Goal: Task Accomplishment & Management: Use online tool/utility

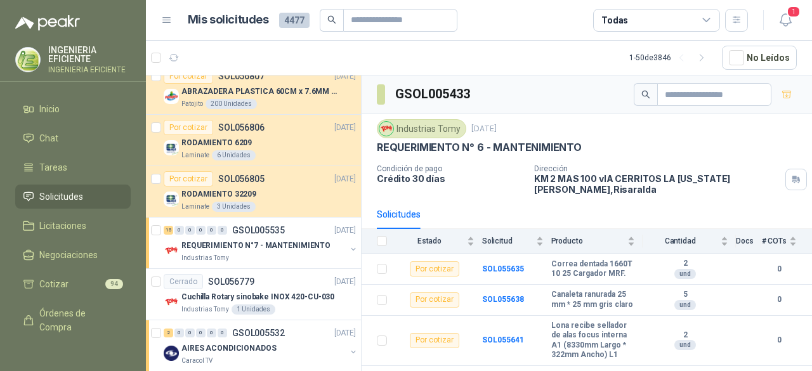
scroll to position [1333, 0]
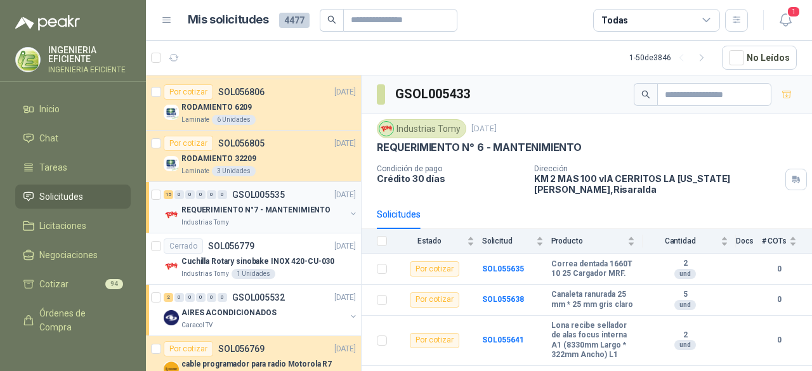
click at [260, 206] on p "REQUERIMIENTO N°7 - MANTENIMIENTO" at bounding box center [255, 210] width 149 height 12
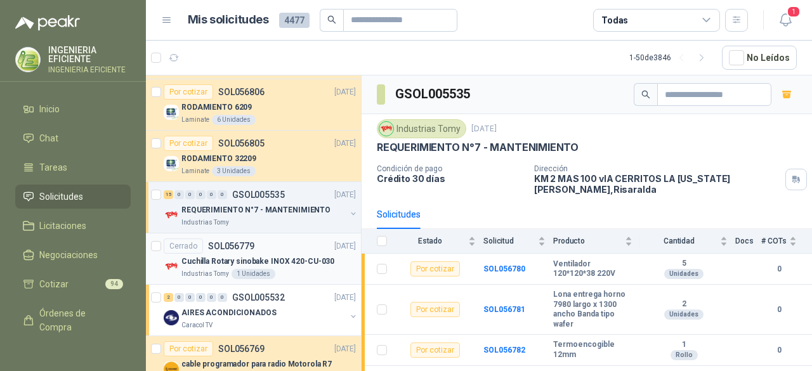
click at [275, 269] on div "Industrias Tomy 1 Unidades" at bounding box center [268, 274] width 175 height 10
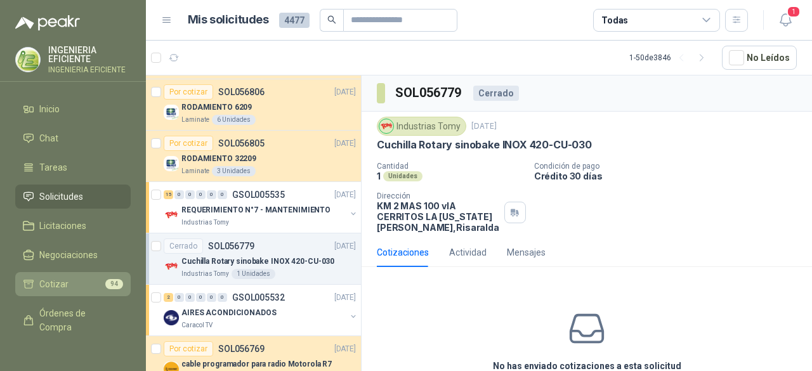
click at [51, 286] on span "Cotizar" at bounding box center [53, 284] width 29 height 14
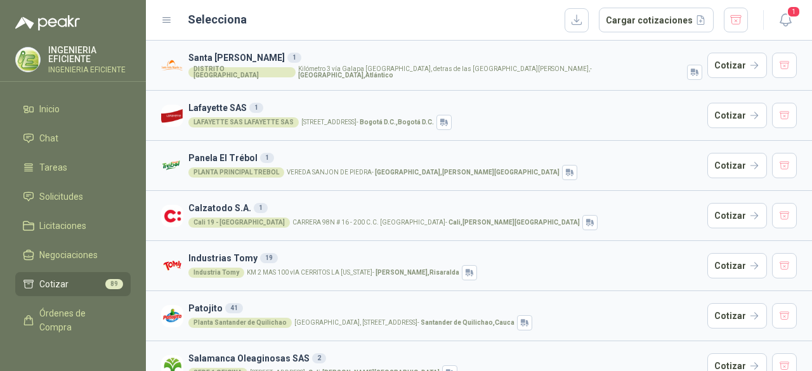
click at [235, 258] on h3 "Industrias Tomy 19" at bounding box center [445, 258] width 514 height 14
click at [727, 275] on button "Cotizar" at bounding box center [738, 265] width 60 height 25
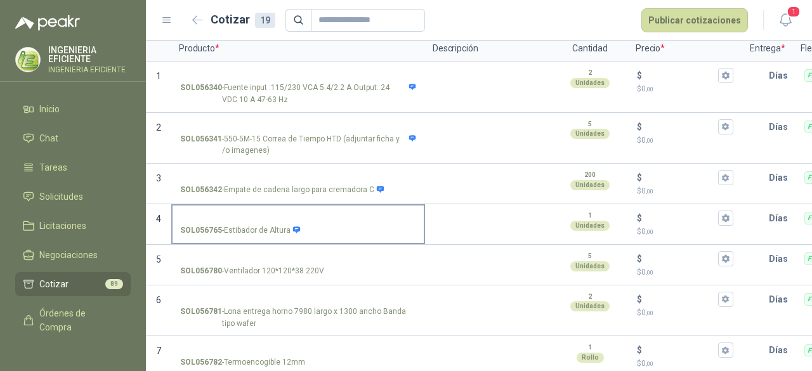
scroll to position [127, 0]
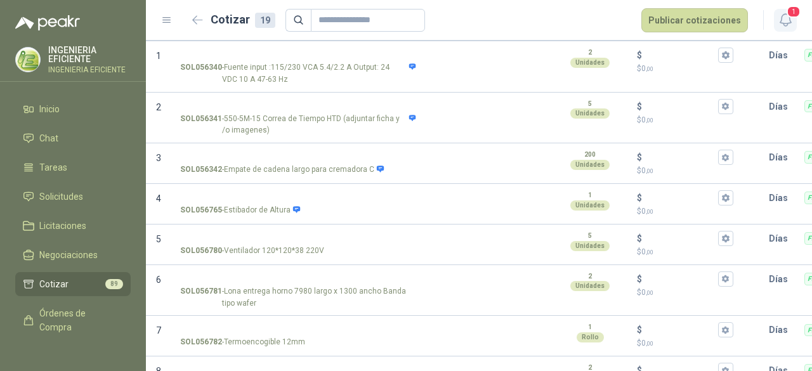
click at [779, 16] on icon "button" at bounding box center [786, 20] width 16 height 16
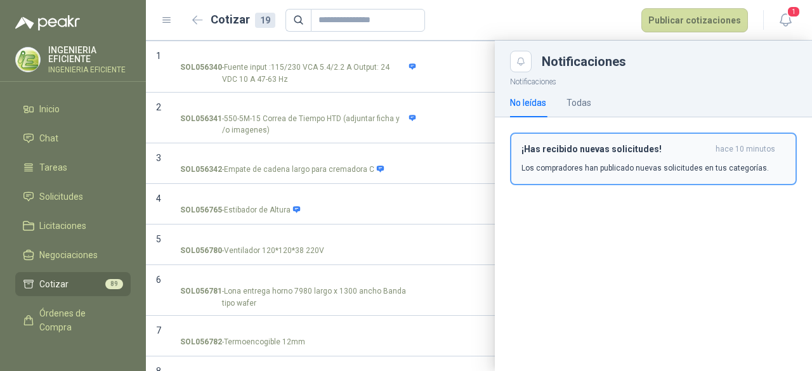
click at [590, 169] on p "Los compradores han publicado nuevas solicitudes en tus categorías." at bounding box center [645, 167] width 247 height 11
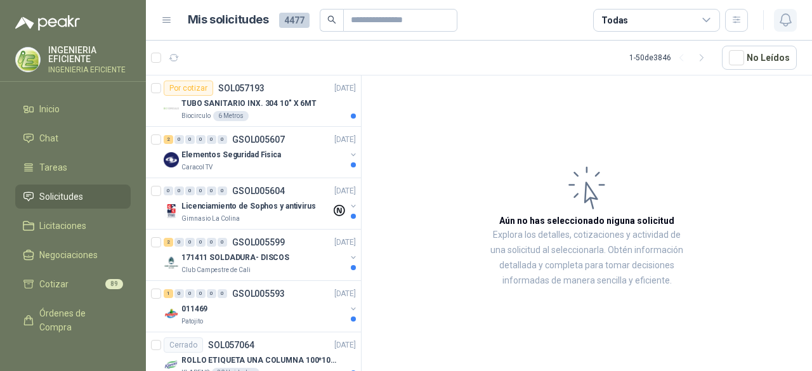
click at [785, 25] on icon "button" at bounding box center [786, 20] width 16 height 16
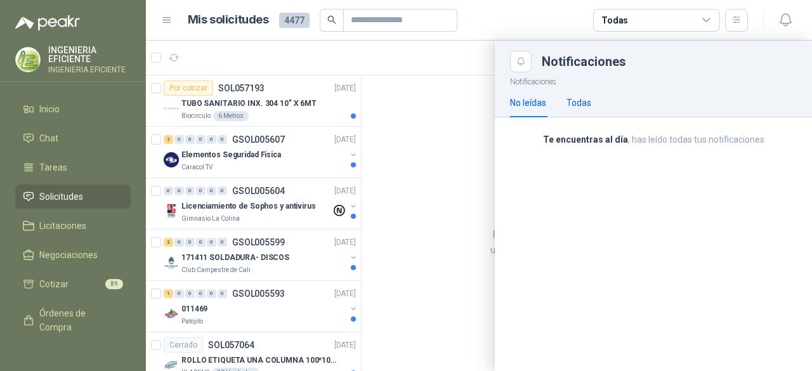
click at [581, 102] on div "Todas" at bounding box center [579, 103] width 25 height 14
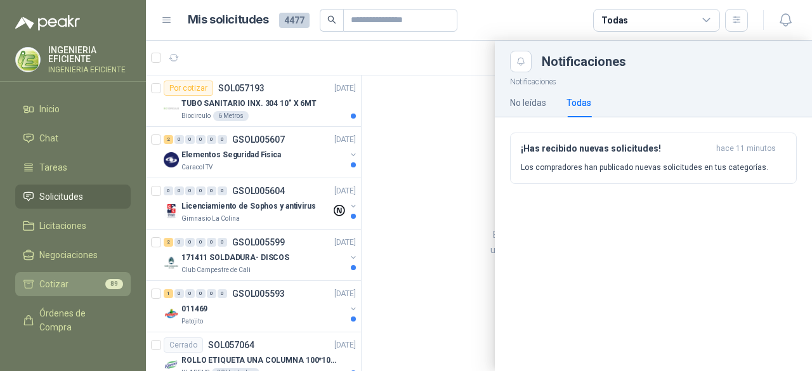
click at [63, 282] on span "Cotizar" at bounding box center [53, 284] width 29 height 14
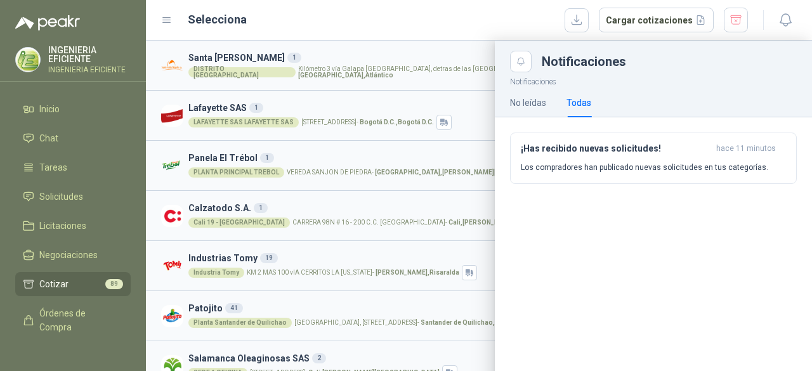
click at [385, 20] on div "Selecciona Cargar cotizaciones" at bounding box center [468, 20] width 561 height 25
click at [512, 112] on div "No leídas" at bounding box center [528, 102] width 36 height 29
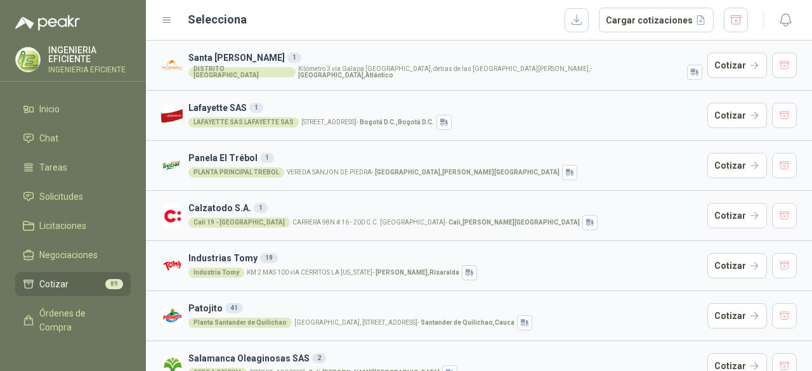
scroll to position [127, 0]
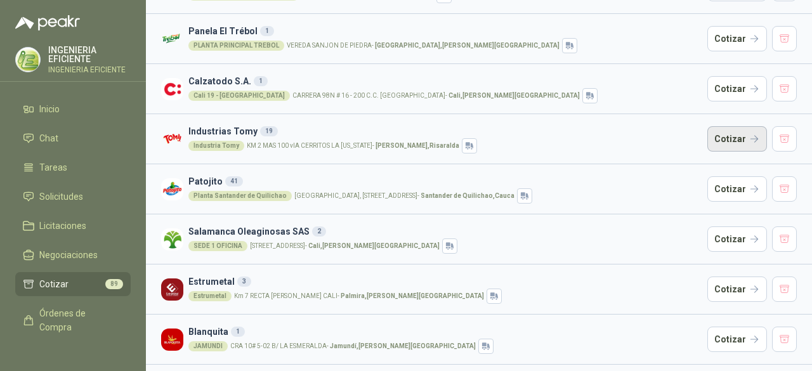
click at [729, 136] on button "Cotizar" at bounding box center [738, 138] width 60 height 25
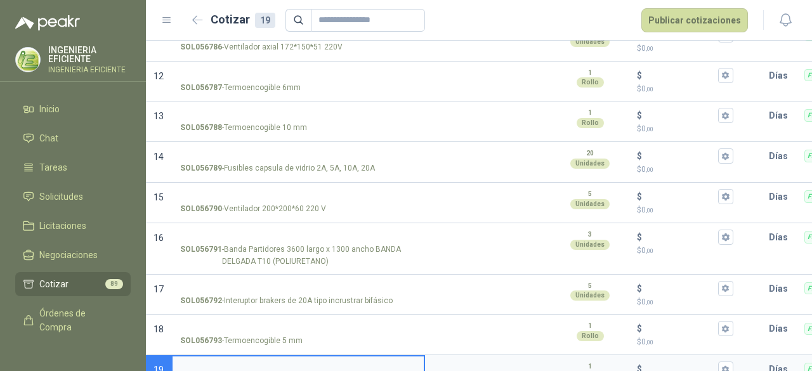
scroll to position [616, 0]
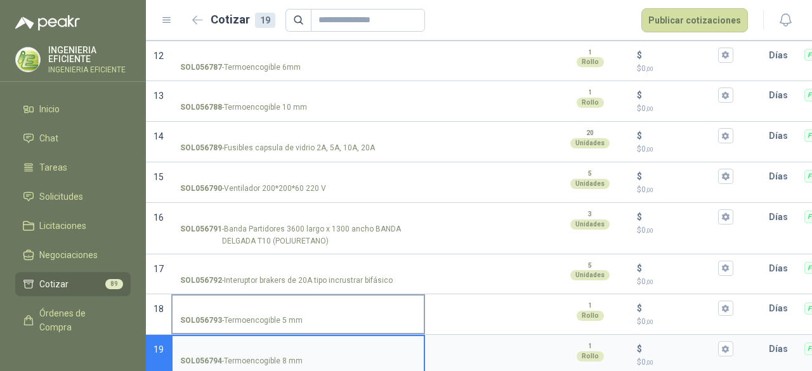
click at [208, 304] on input "SOL056793 - Termoencogible 5 mm" at bounding box center [298, 309] width 236 height 10
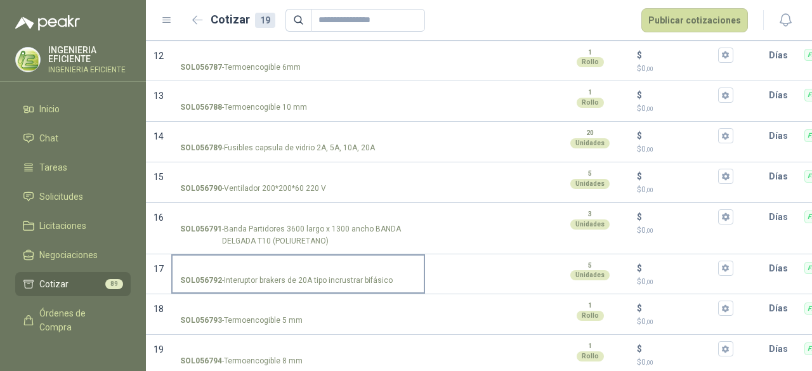
click at [234, 256] on label "SOL056792 - Interuptor brakers de 20A tipo incrustrar bifásico" at bounding box center [298, 274] width 251 height 36
click at [234, 264] on input "SOL056792 - Interuptor brakers de 20A tipo incrustrar bifásico" at bounding box center [298, 269] width 236 height 10
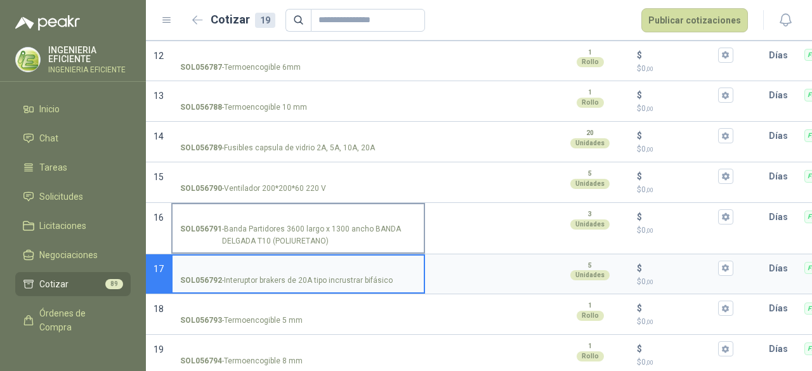
click at [258, 223] on p "SOL056791 - Banda Partidores 3600 largo x 1300 ancho BANDA DELGADA T10 (POLIURE…" at bounding box center [298, 235] width 236 height 24
click at [258, 220] on input "SOL056791 - Banda Partidores 3600 largo x 1300 ancho BANDA DELGADA T10 (POLIURE…" at bounding box center [298, 218] width 236 height 10
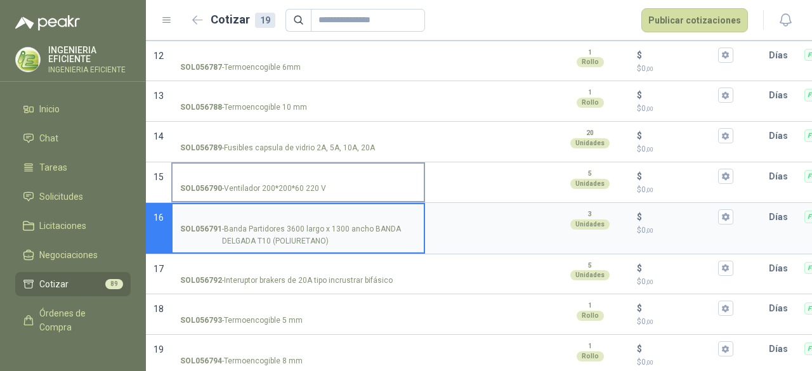
click at [275, 183] on p "SOL056790 - Ventilador 200*200*60 220 V" at bounding box center [253, 189] width 146 height 12
click at [275, 175] on input "SOL056790 - Ventilador 200*200*60 220 V" at bounding box center [298, 177] width 236 height 10
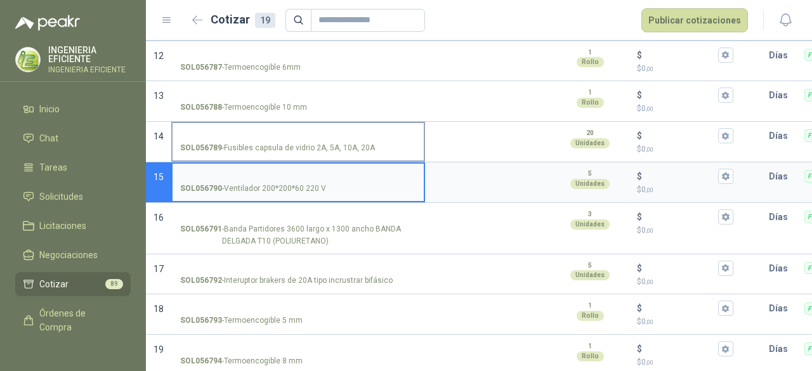
click at [294, 142] on p "SOL056789 - Fusibles capsula [PERSON_NAME] 2A, 5A, 10A, 20A" at bounding box center [277, 148] width 195 height 12
click at [294, 132] on input "SOL056789 - Fusibles capsula [PERSON_NAME] 2A, 5A, 10A, 20A" at bounding box center [298, 136] width 236 height 10
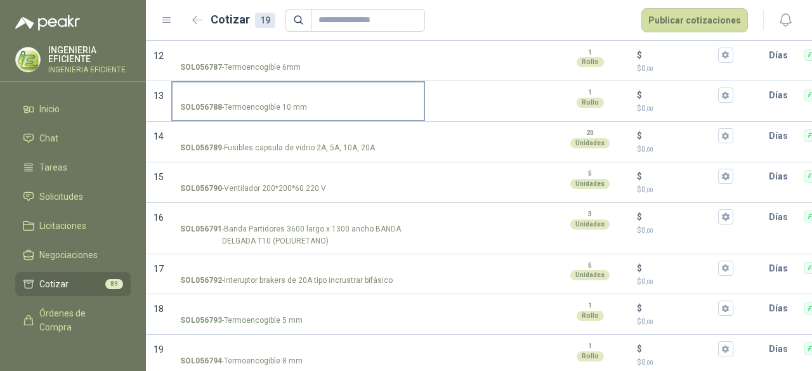
click at [305, 102] on div "SOL056788 - Termoencogible 10 mm" at bounding box center [298, 108] width 236 height 12
click at [305, 99] on input "SOL056788 - Termoencogible 10 mm" at bounding box center [298, 96] width 236 height 10
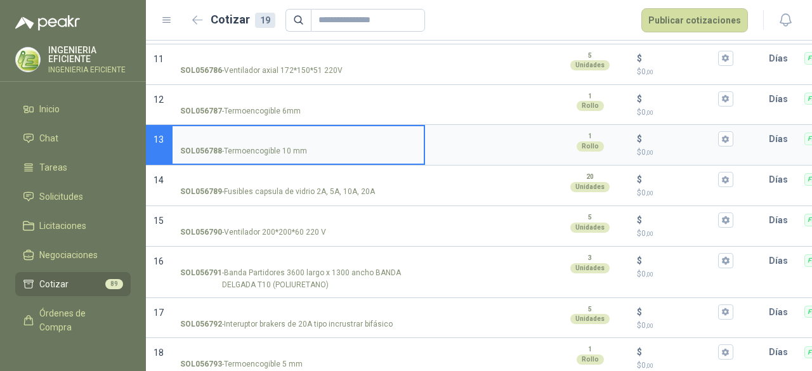
scroll to position [552, 0]
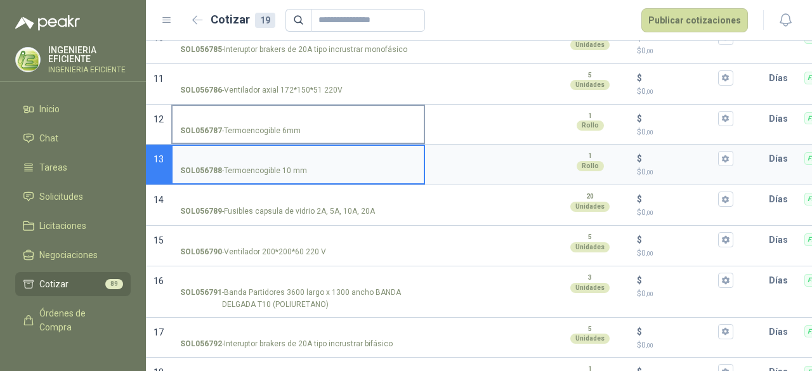
click at [306, 125] on div "SOL056787 - Termoencogible 6mm" at bounding box center [298, 131] width 236 height 12
click at [306, 116] on input "SOL056787 - Termoencogible 6mm" at bounding box center [298, 119] width 236 height 10
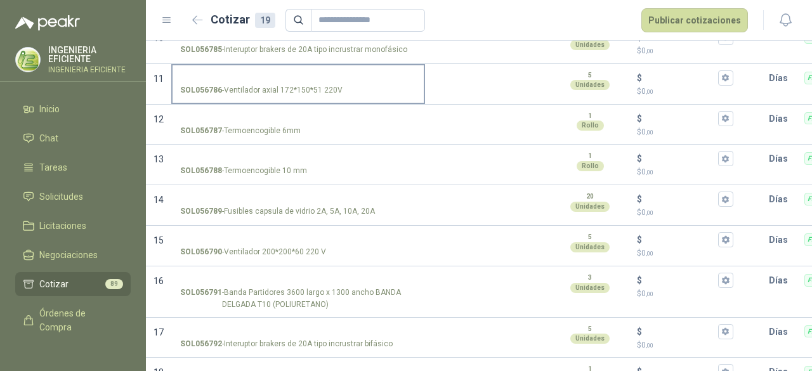
click at [320, 84] on p "SOL056786 - Ventilador axial 172*150*51 220V" at bounding box center [261, 90] width 162 height 12
click at [320, 78] on input "SOL056786 - Ventilador axial 172*150*51 220V" at bounding box center [298, 79] width 236 height 10
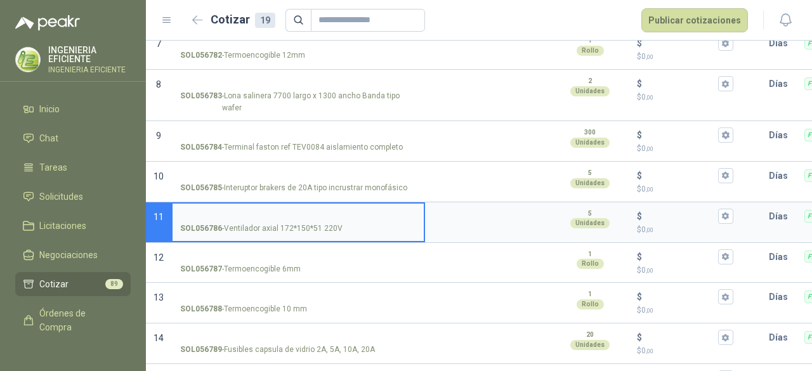
scroll to position [298, 0]
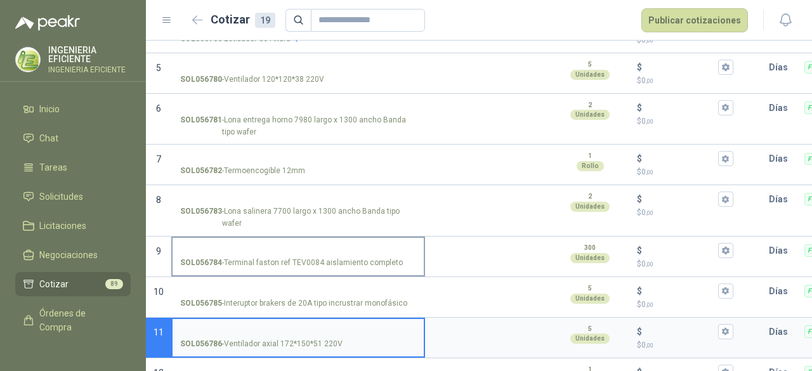
click at [308, 263] on div "SOL056784 - Terminal faston ref TEV0084 aislamiento completo" at bounding box center [298, 257] width 254 height 41
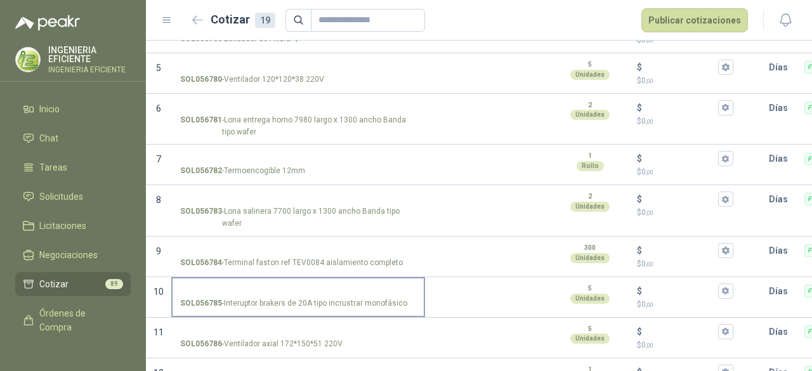
click at [297, 287] on input "SOL056785 - Interuptor brakers de 20A tipo incrustrar monofásico" at bounding box center [298, 292] width 236 height 10
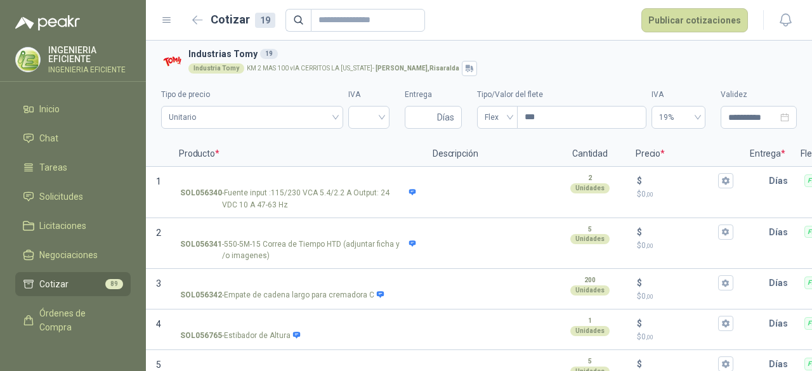
scroll to position [0, 0]
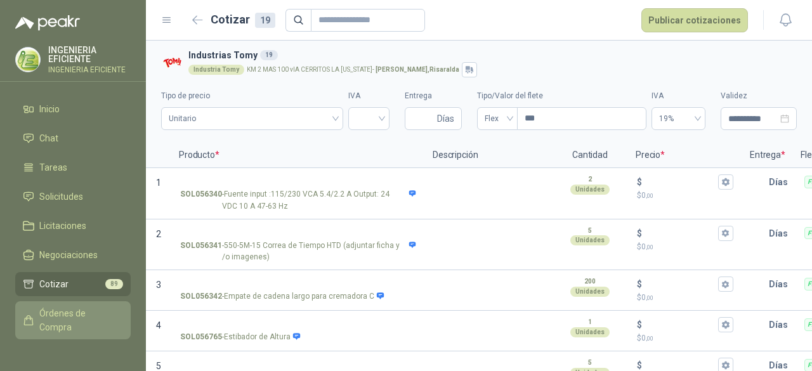
click at [72, 317] on span "Órdenes de Compra" at bounding box center [78, 320] width 79 height 28
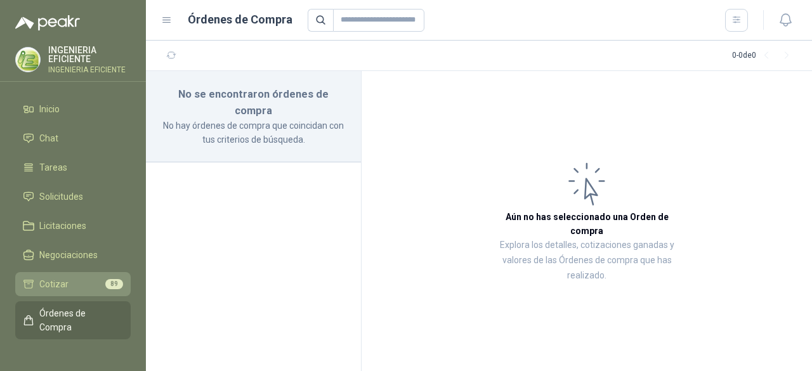
click at [42, 275] on link "Cotizar 89" at bounding box center [72, 284] width 115 height 24
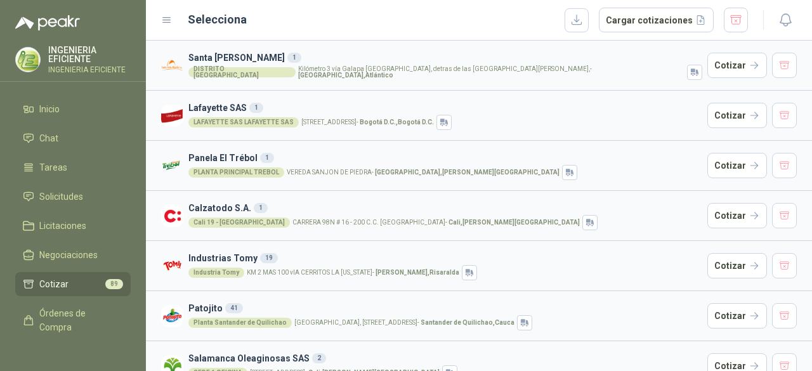
drag, startPoint x: 93, startPoint y: 224, endPoint x: 125, endPoint y: 221, distance: 31.8
click at [94, 224] on li "Licitaciones" at bounding box center [73, 226] width 100 height 14
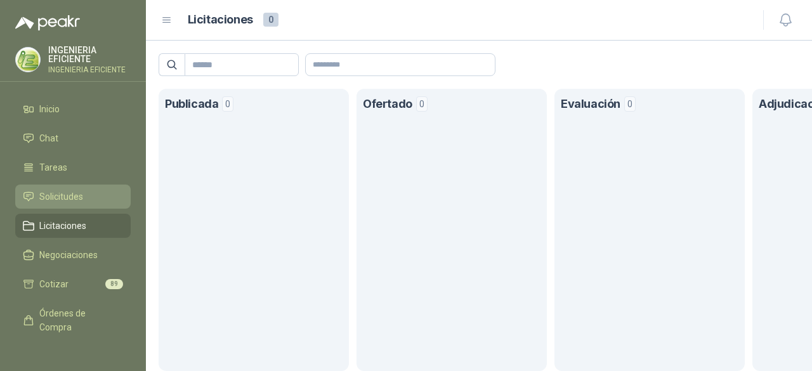
click at [84, 195] on li "Solicitudes" at bounding box center [73, 197] width 100 height 14
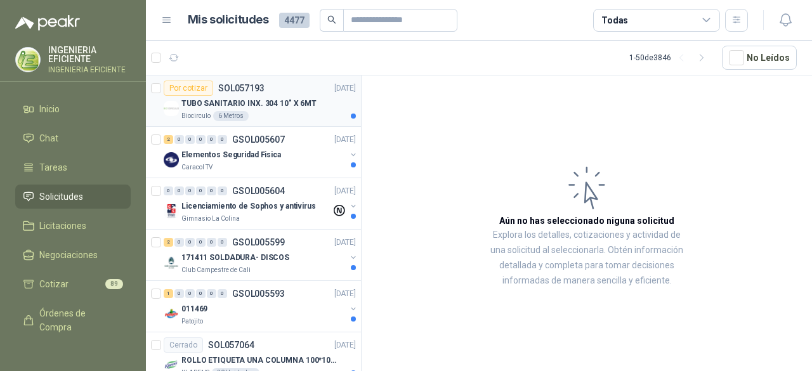
click at [281, 115] on div "Biocirculo 6 Metros" at bounding box center [268, 116] width 175 height 10
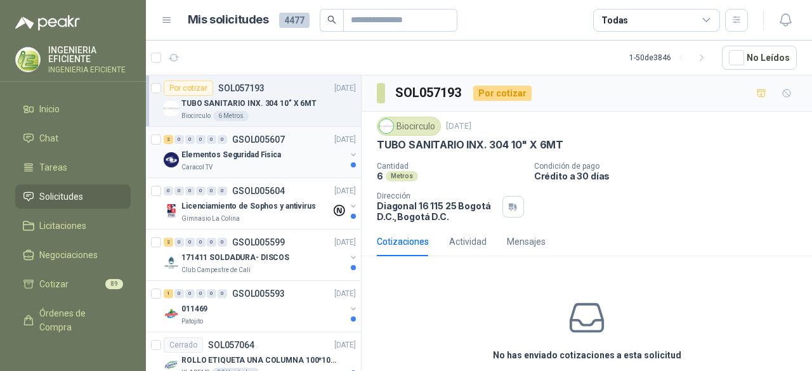
click at [294, 169] on div "Caracol TV" at bounding box center [263, 167] width 164 height 10
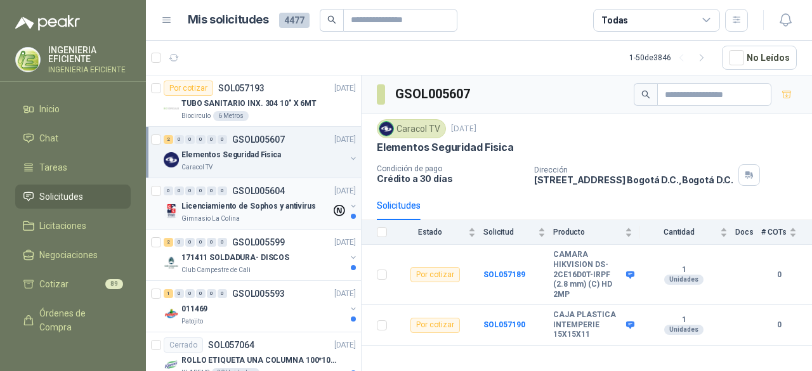
click at [273, 220] on div "Gimnasio La Colina" at bounding box center [256, 219] width 150 height 10
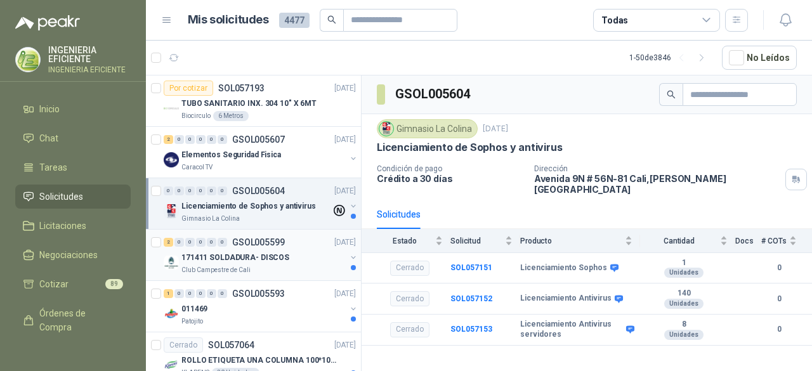
click at [268, 260] on p "171411 SOLDADURA- DISCOS" at bounding box center [235, 258] width 108 height 12
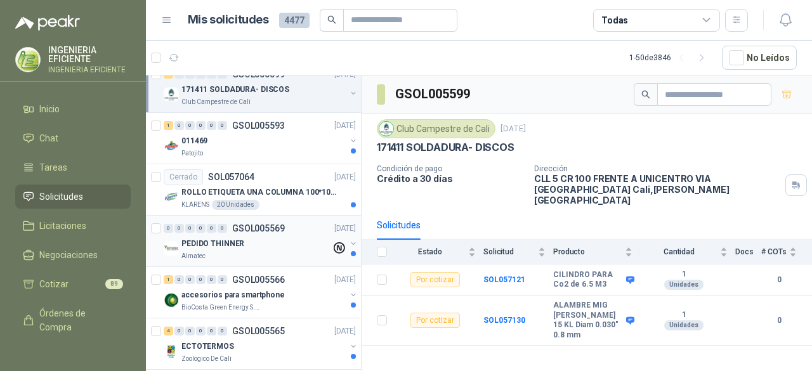
scroll to position [190, 0]
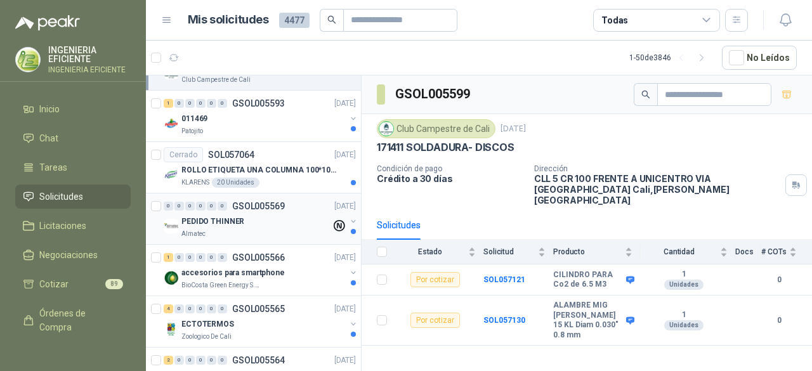
click at [283, 229] on div "Almatec" at bounding box center [256, 234] width 150 height 10
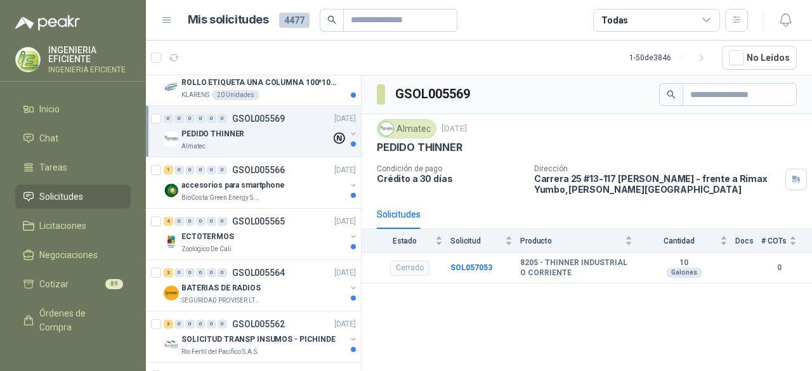
scroll to position [317, 0]
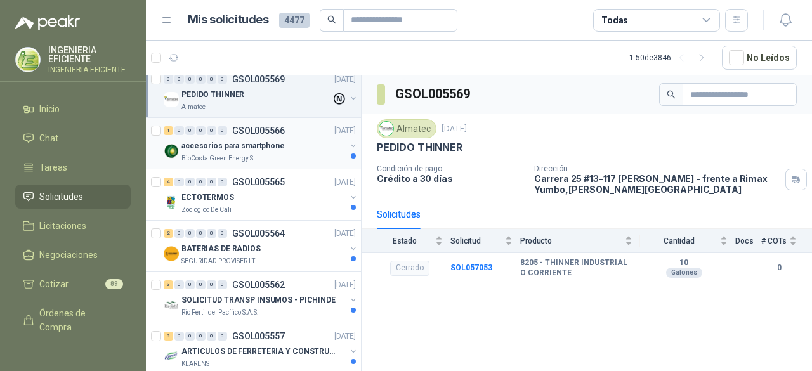
click at [293, 141] on div "accesorios para smartphone" at bounding box center [263, 145] width 164 height 15
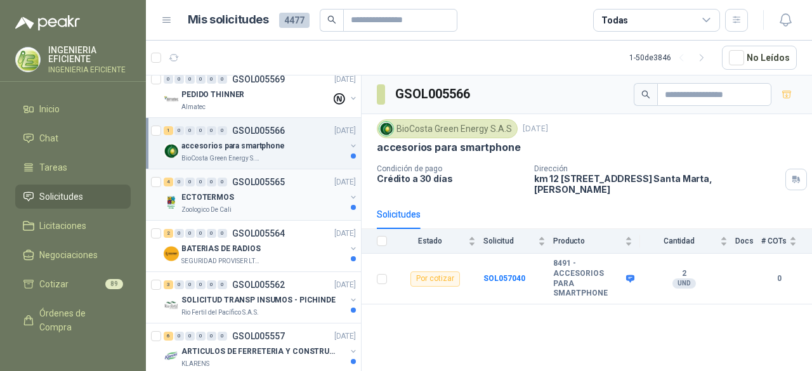
click at [296, 206] on div "Zoologico De Cali" at bounding box center [263, 210] width 164 height 10
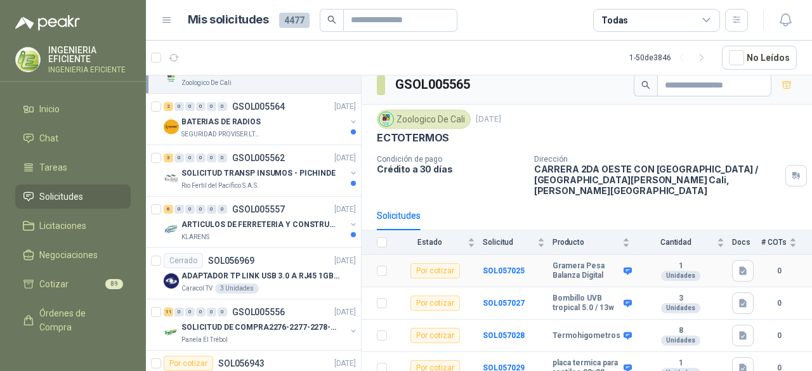
scroll to position [12, 0]
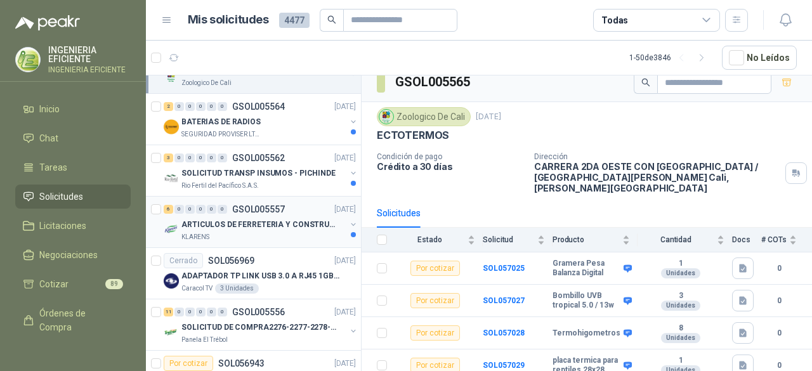
click at [293, 235] on div "KLARENS" at bounding box center [263, 237] width 164 height 10
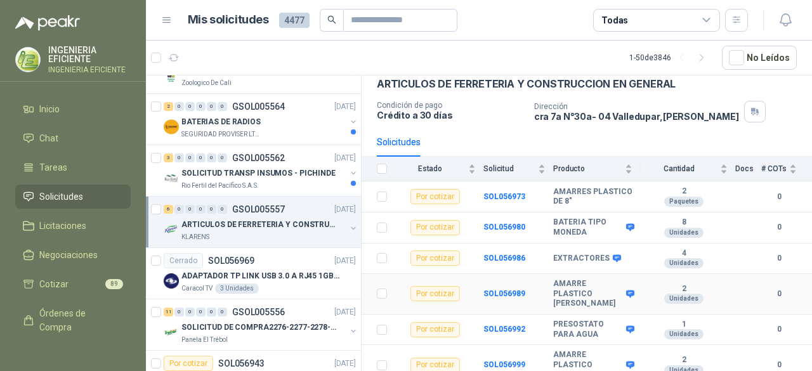
scroll to position [71, 0]
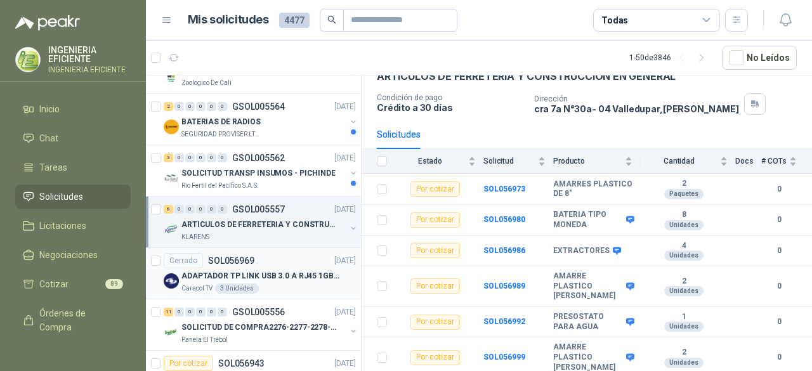
click at [312, 285] on div "Caracol TV 3 Unidades" at bounding box center [268, 289] width 175 height 10
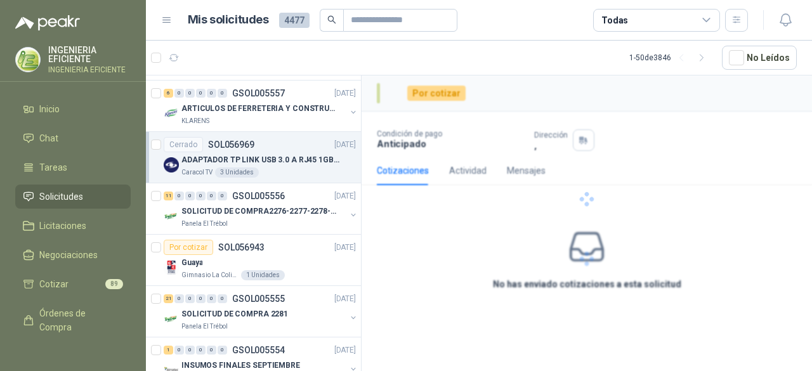
scroll to position [571, 0]
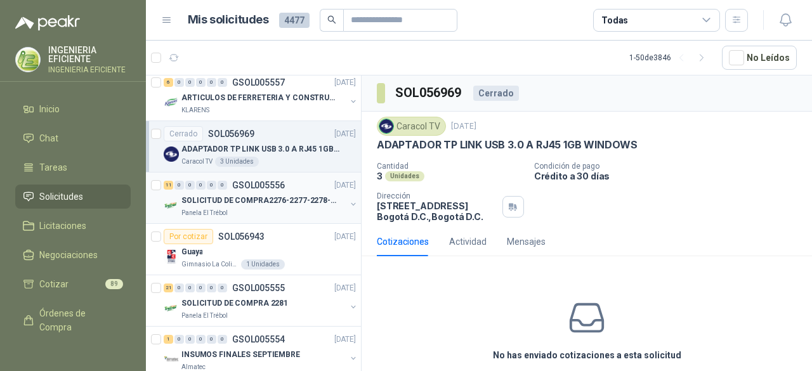
click at [280, 195] on p "SOLICITUD DE COMPRA2276-2277-2278-2284-2285-" at bounding box center [260, 201] width 158 height 12
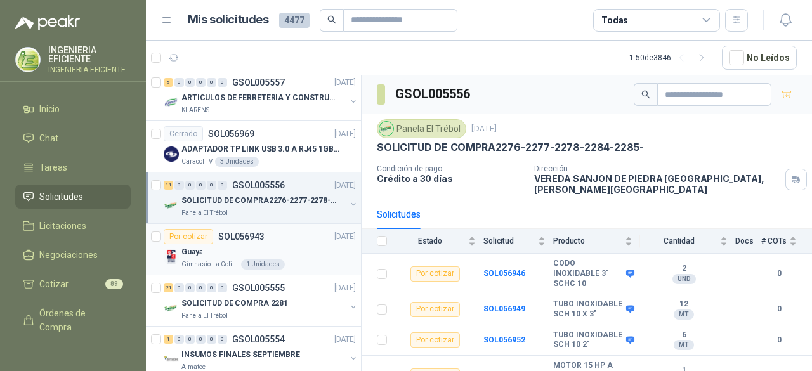
click at [284, 245] on div "Guaya" at bounding box center [268, 251] width 175 height 15
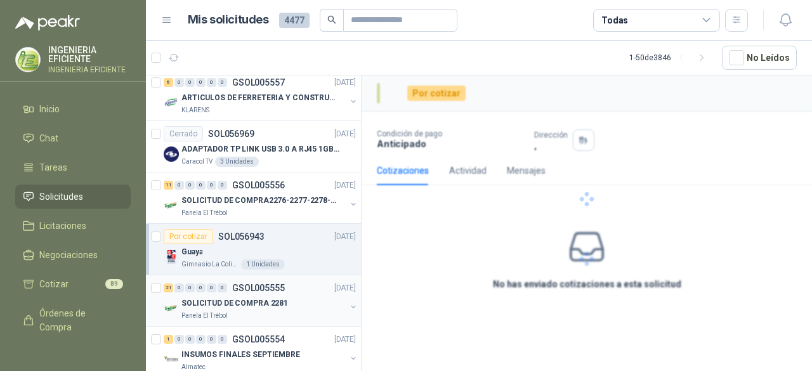
click at [306, 311] on div "Panela El Trébol" at bounding box center [263, 316] width 164 height 10
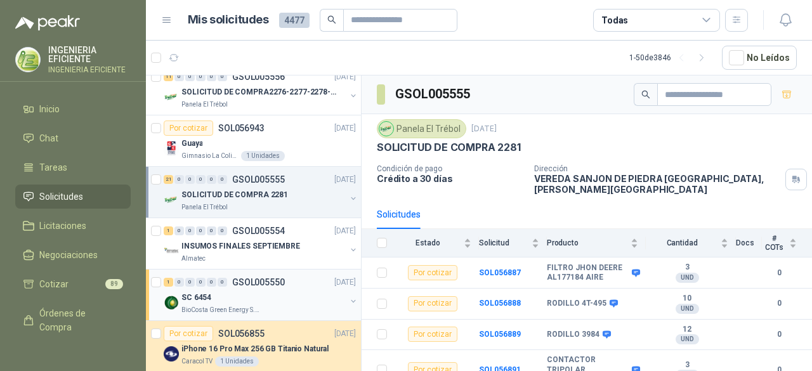
scroll to position [698, 0]
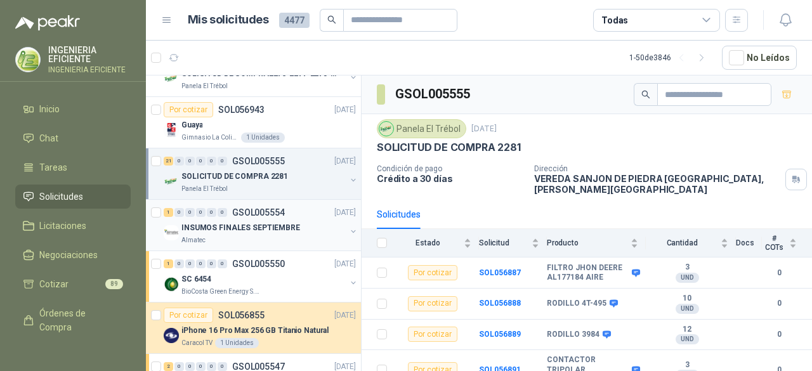
click at [301, 228] on div "INSUMOS FINALES SEPTIEMBRE" at bounding box center [263, 227] width 164 height 15
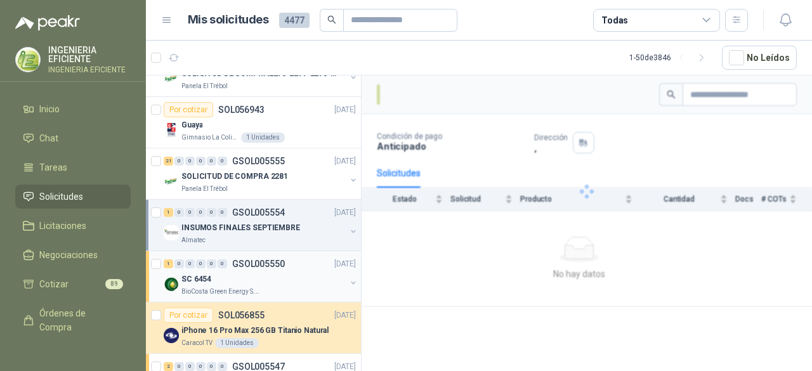
click at [302, 272] on div "SC 6454" at bounding box center [263, 279] width 164 height 15
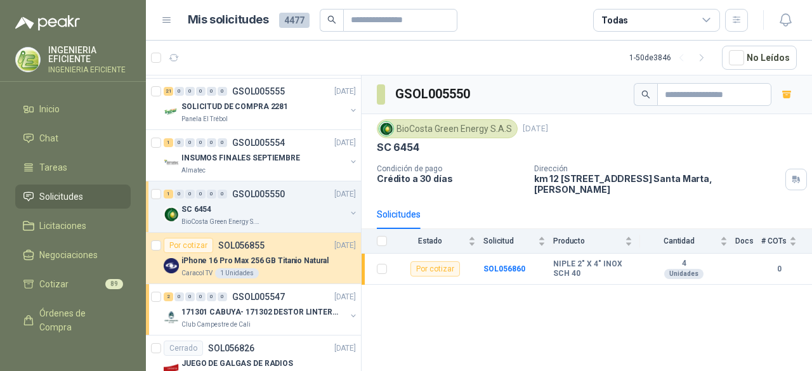
scroll to position [825, 0]
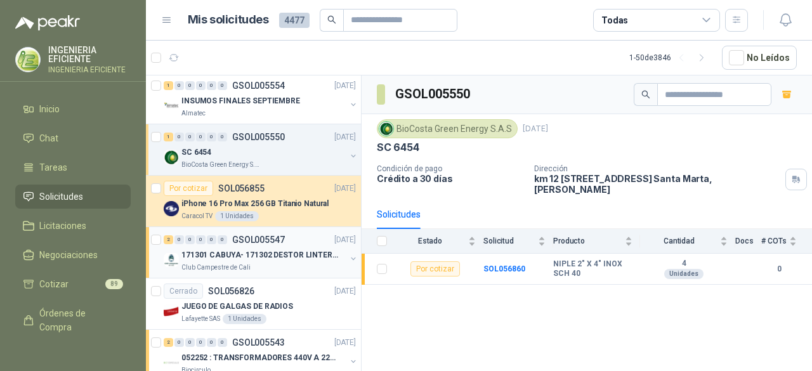
click at [288, 263] on div "Club Campestre de Cali" at bounding box center [263, 268] width 164 height 10
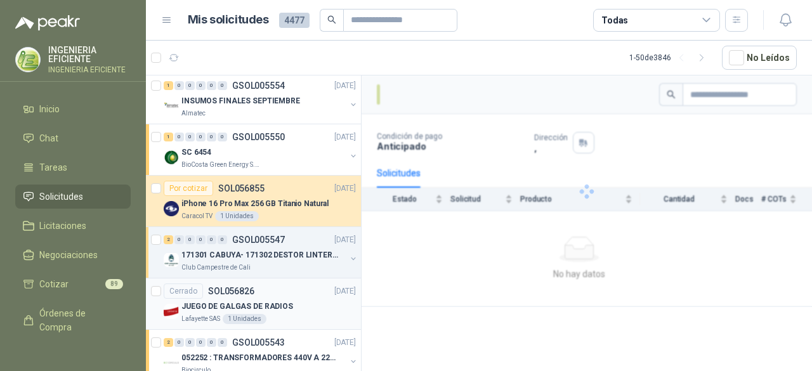
click at [301, 303] on div "JUEGO DE GALGAS DE RADIOS" at bounding box center [268, 306] width 175 height 15
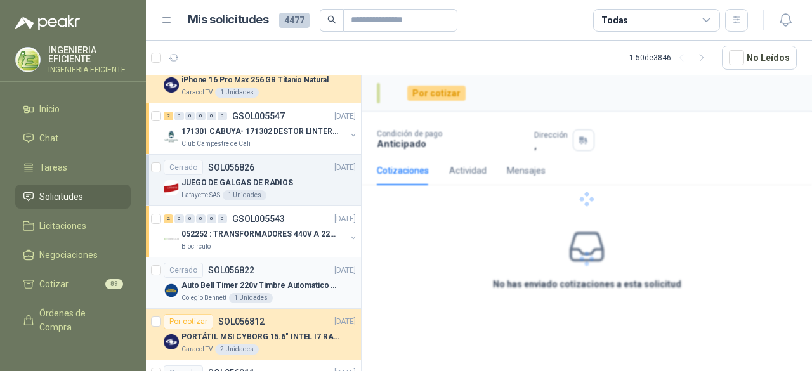
scroll to position [952, 0]
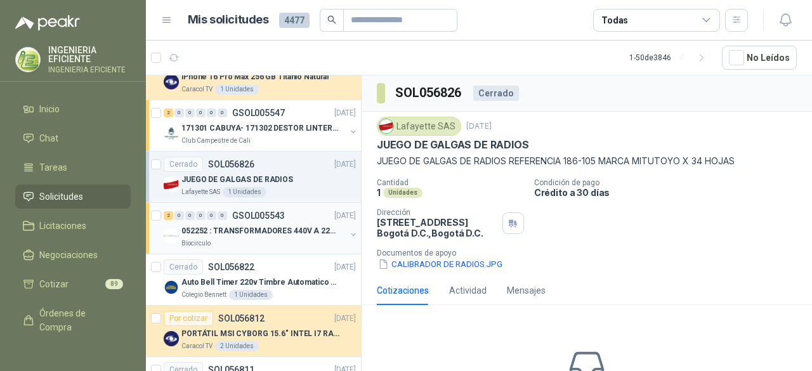
click at [306, 239] on div "Biocirculo" at bounding box center [263, 244] width 164 height 10
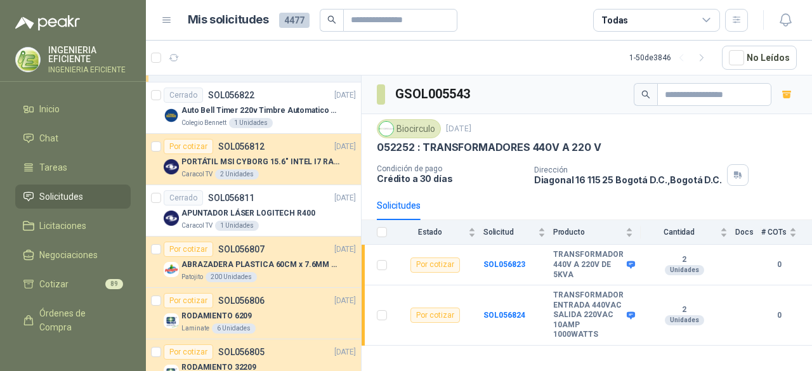
scroll to position [1142, 0]
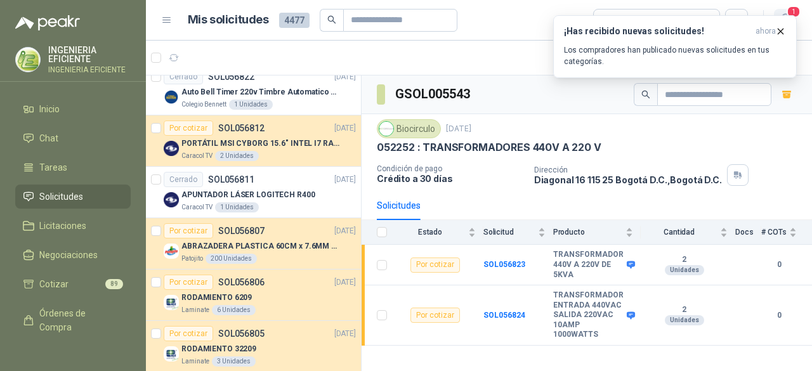
click at [784, 13] on icon "button" at bounding box center [786, 20] width 16 height 16
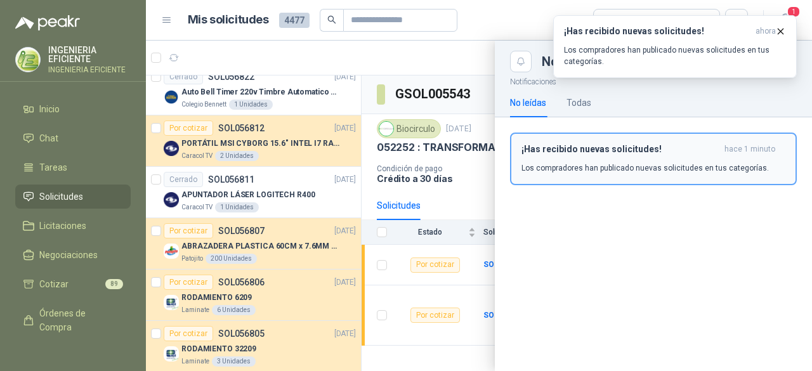
click at [589, 168] on p "Los compradores han publicado nuevas solicitudes en tus categorías." at bounding box center [645, 167] width 247 height 11
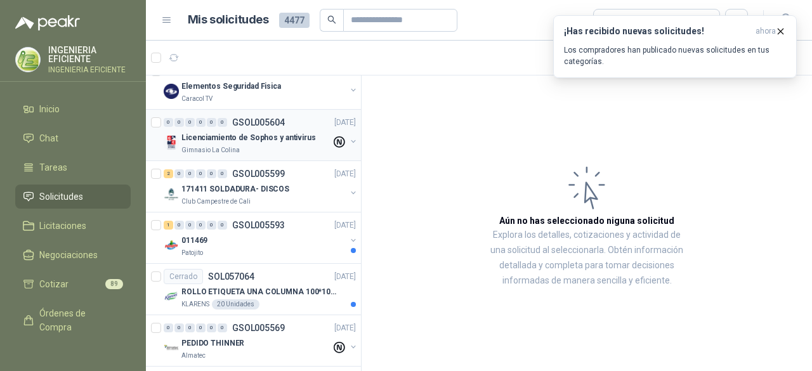
scroll to position [127, 0]
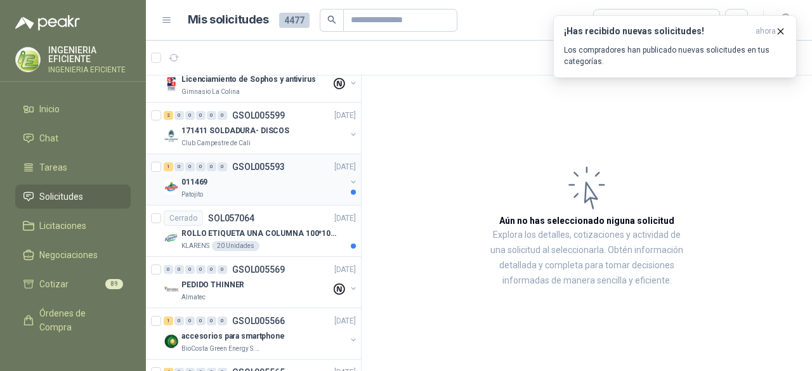
click at [283, 176] on div "011469" at bounding box center [263, 182] width 164 height 15
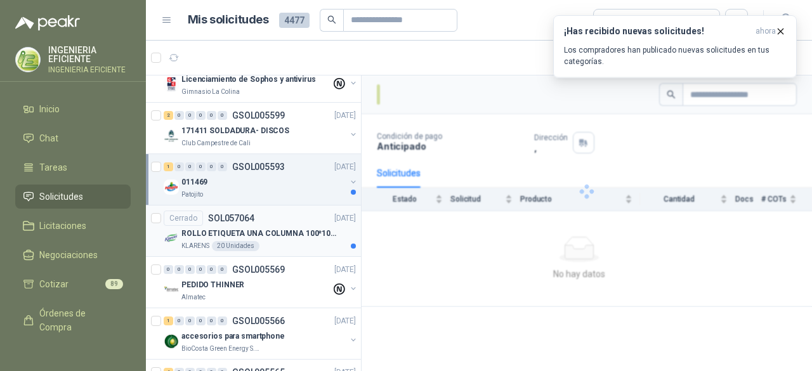
click at [259, 221] on div "Cerrado SOL057064 [DATE]" at bounding box center [260, 218] width 192 height 15
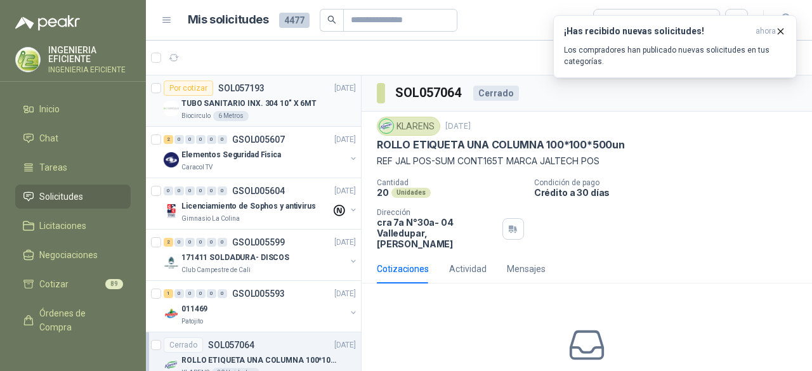
click at [258, 111] on div "Biocirculo 6 Metros" at bounding box center [268, 116] width 175 height 10
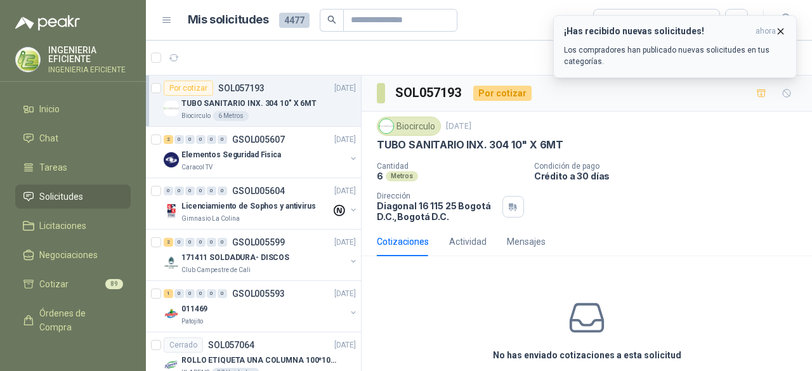
click at [699, 46] on p "Los compradores han publicado nuevas solicitudes en tus categorías." at bounding box center [675, 55] width 222 height 23
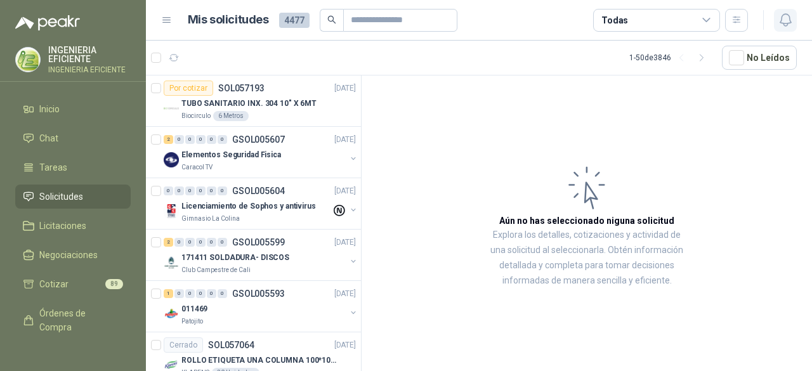
click at [786, 18] on icon "button" at bounding box center [786, 20] width 16 height 16
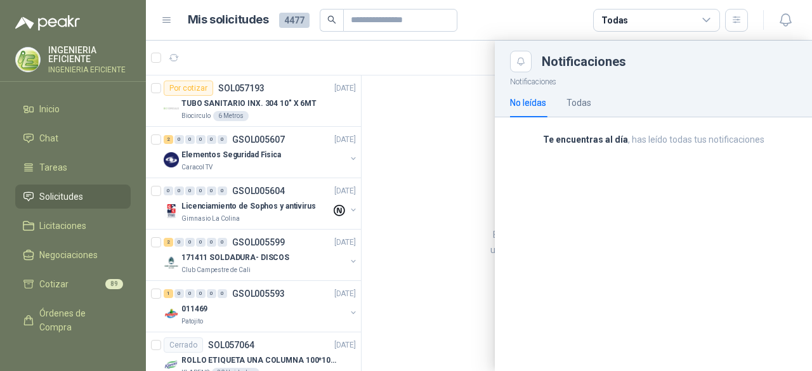
click at [593, 100] on div "No leídas Todas" at bounding box center [653, 102] width 287 height 29
click at [584, 107] on div "Todas" at bounding box center [579, 103] width 25 height 14
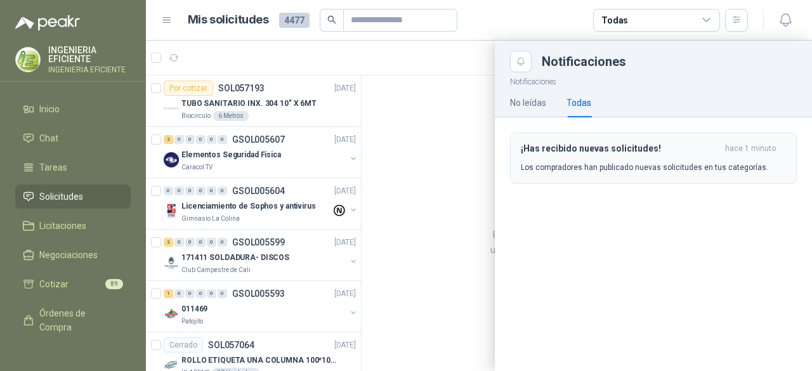
click at [607, 149] on h3 "¡Has recibido nuevas solicitudes!" at bounding box center [620, 148] width 199 height 11
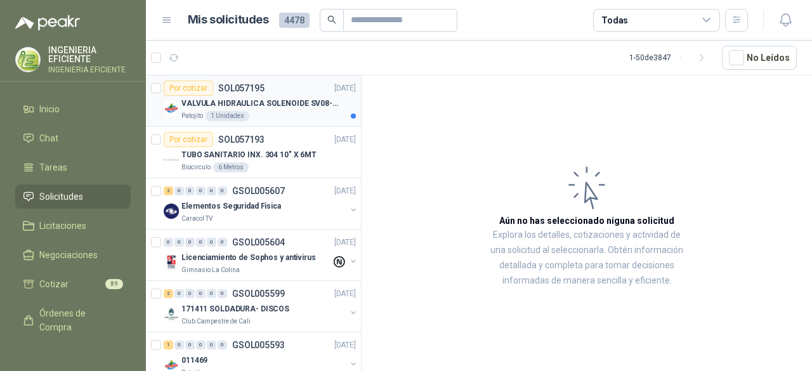
click at [275, 118] on div "Patojito 1 Unidades" at bounding box center [268, 116] width 175 height 10
